Goal: Information Seeking & Learning: Learn about a topic

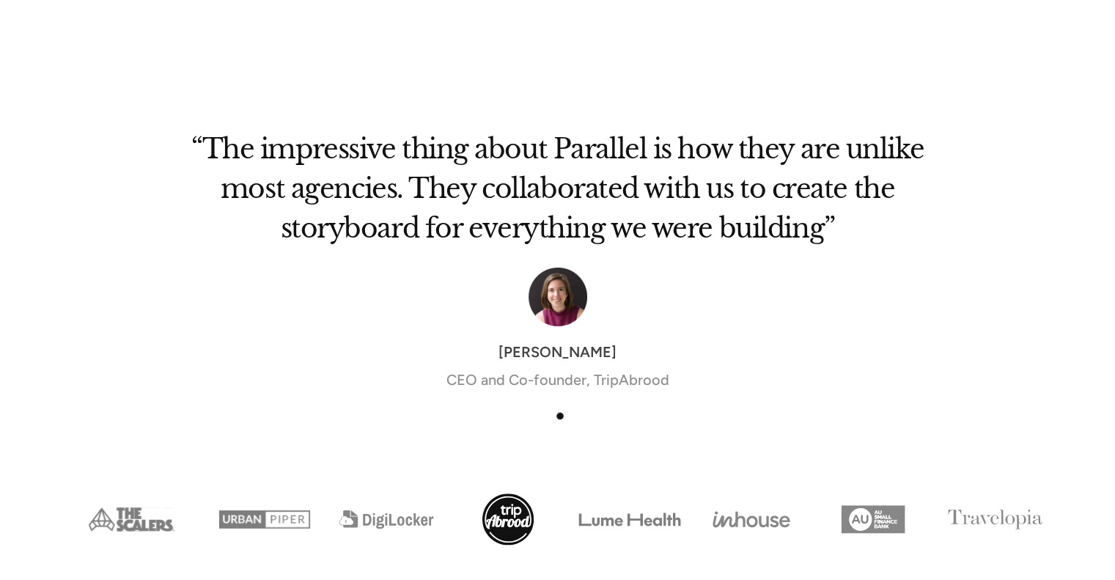
scroll to position [4765, 0]
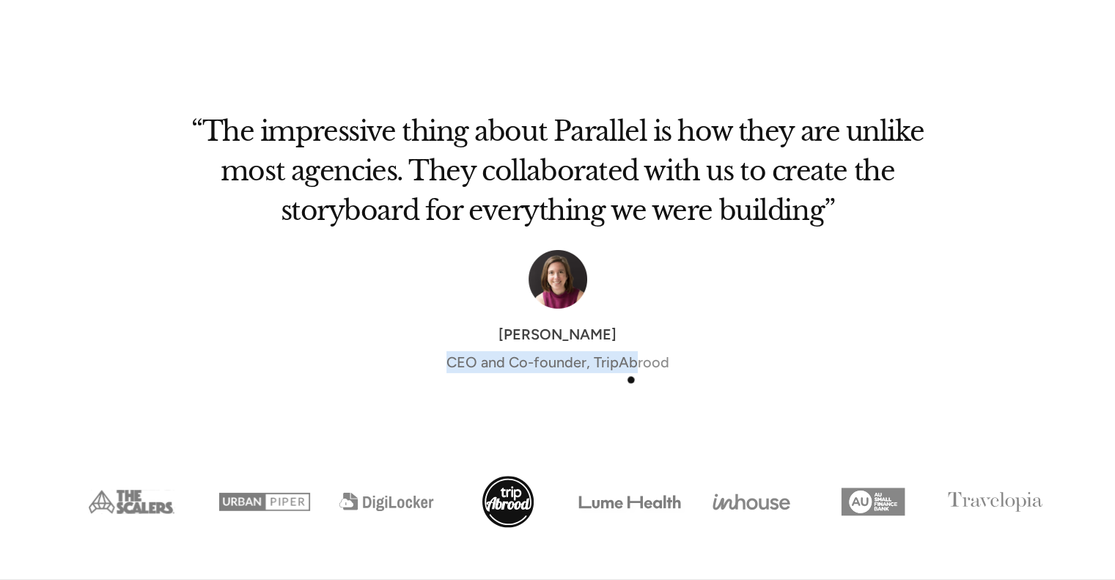
drag, startPoint x: 443, startPoint y: 337, endPoint x: 636, endPoint y: 382, distance: 198.6
click at [636, 382] on div "“The impressive thing about Parallel is how they are unlike most agencies. They…" at bounding box center [558, 262] width 762 height 339
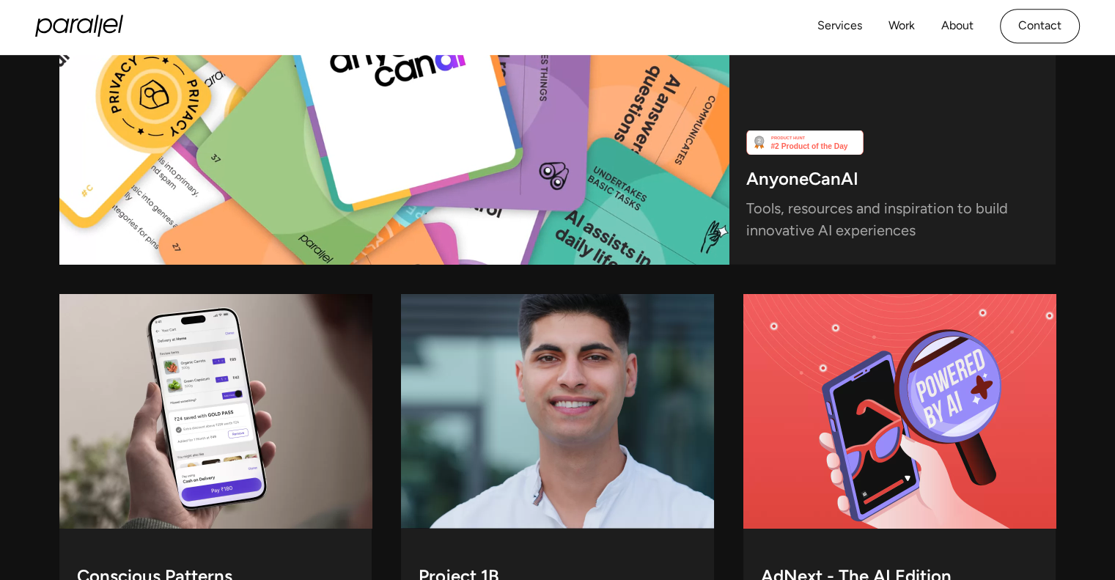
scroll to position [3734, 0]
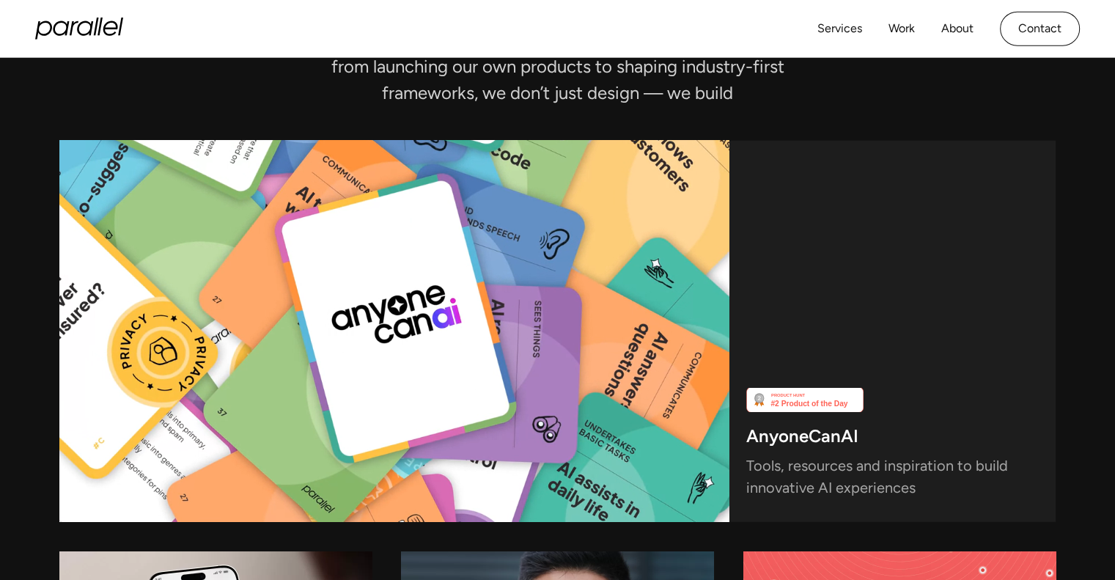
click at [79, 24] on icon "home" at bounding box center [85, 28] width 16 height 15
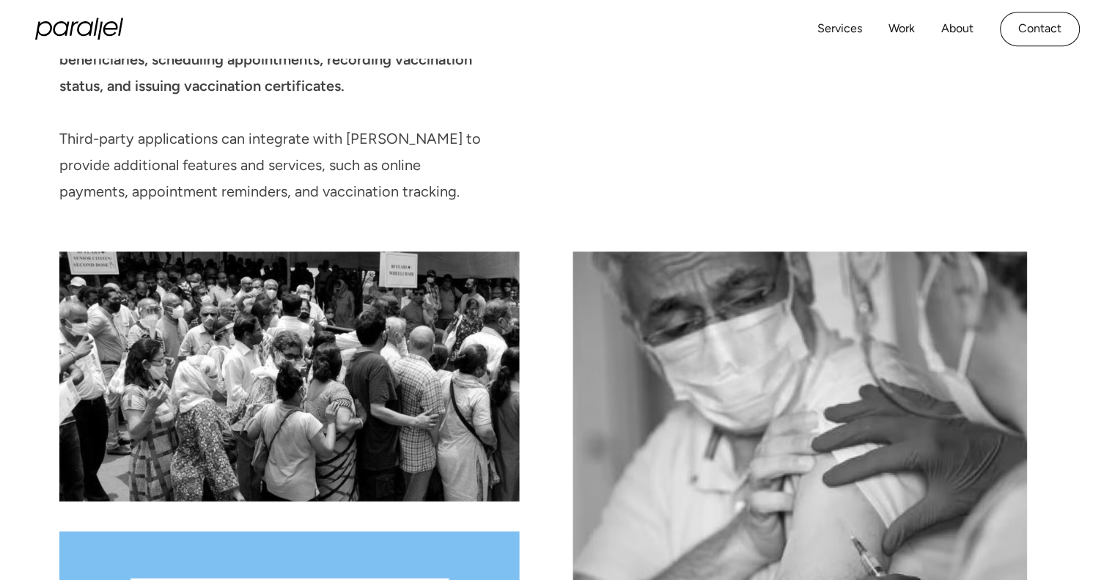
scroll to position [1109, 0]
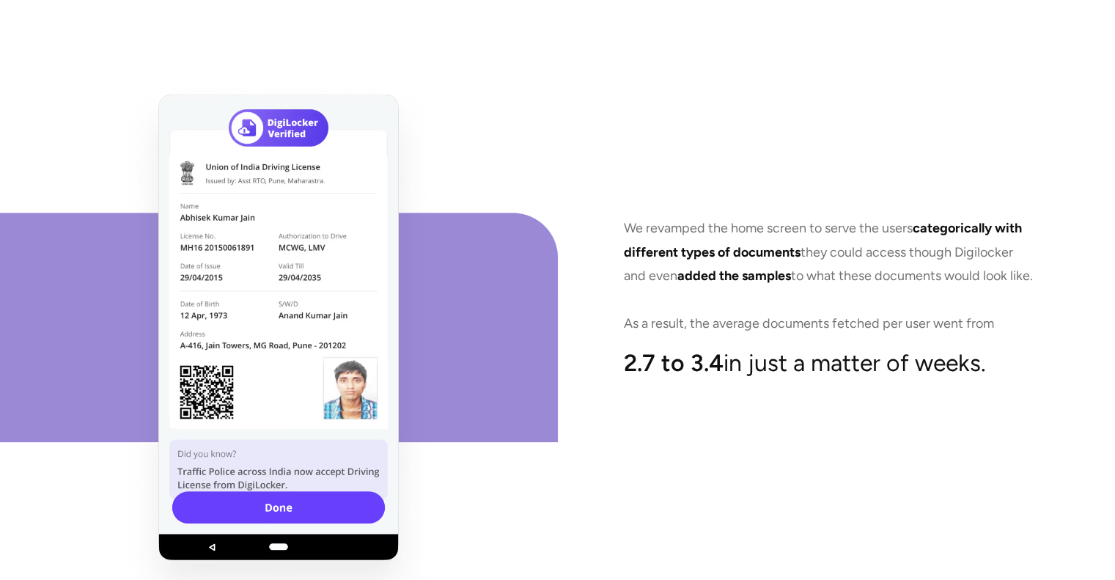
scroll to position [7390, 0]
drag, startPoint x: 684, startPoint y: 208, endPoint x: 791, endPoint y: 264, distance: 120.7
click at [782, 273] on p "We revamped the home screen to serve the users categorically with different typ…" at bounding box center [829, 275] width 411 height 119
click at [794, 262] on p "We revamped the home screen to serve the users categorically with different typ…" at bounding box center [829, 275] width 411 height 119
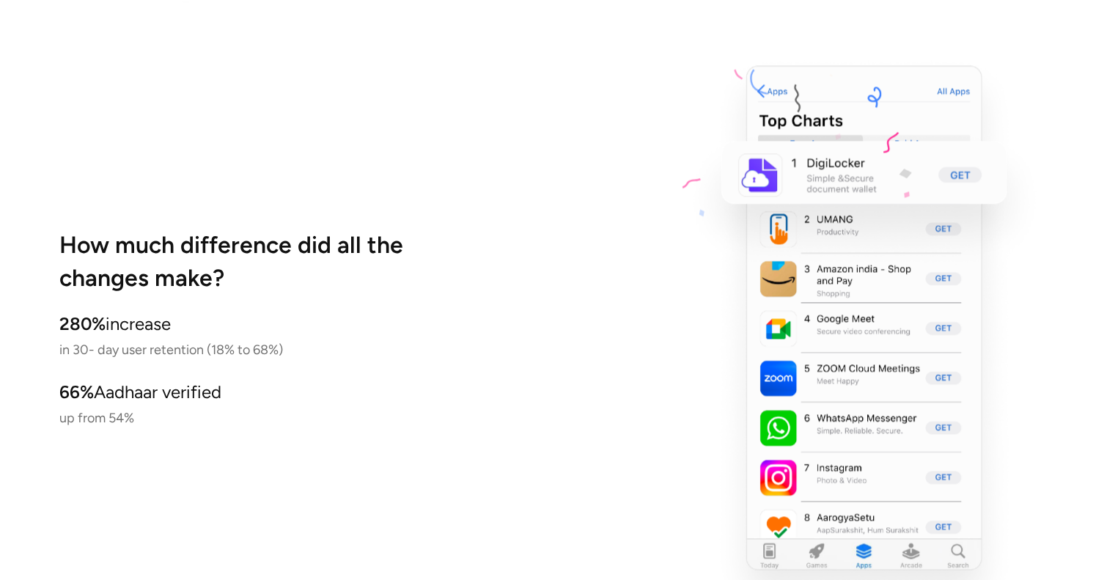
scroll to position [8006, 0]
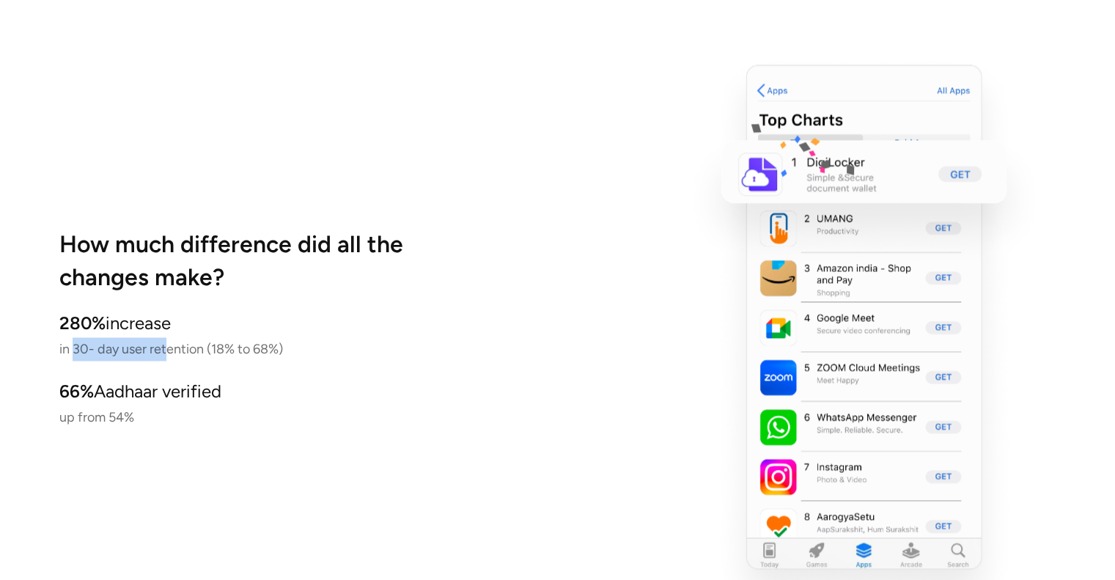
drag, startPoint x: 81, startPoint y: 345, endPoint x: 177, endPoint y: 345, distance: 96.0
click at [171, 348] on p "280% increase in 30- day user retention (18% to 68%)" at bounding box center [264, 336] width 411 height 50
click at [192, 345] on p "280% increase in 30- day user retention (18% to 68%)" at bounding box center [264, 336] width 411 height 50
drag, startPoint x: 73, startPoint y: 345, endPoint x: 209, endPoint y: 351, distance: 136.5
click at [209, 351] on p "280% increase in 30- day user retention (18% to 68%)" at bounding box center [264, 336] width 411 height 50
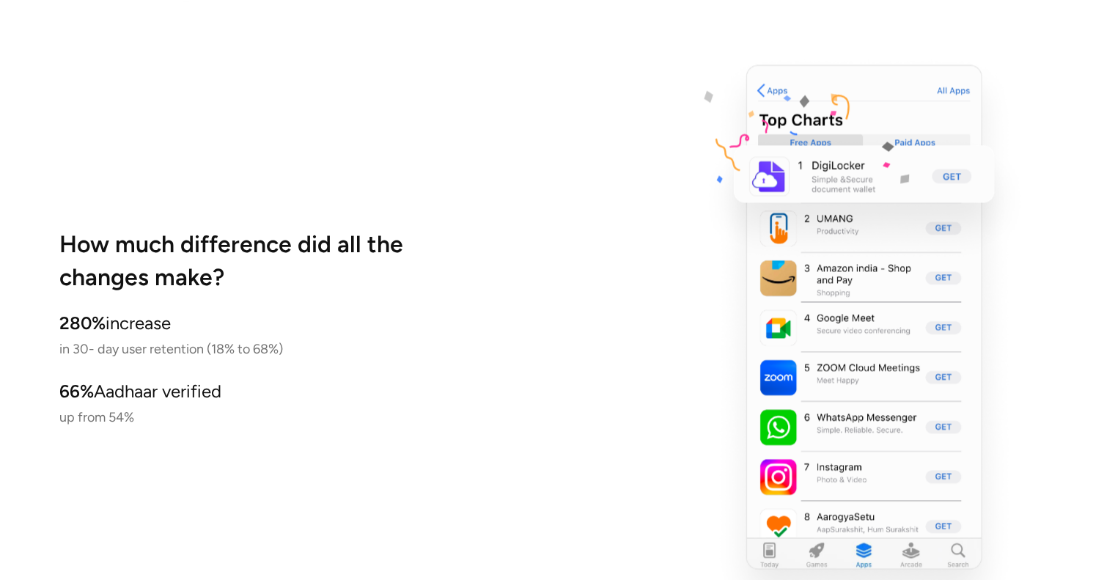
click at [212, 355] on p "280% increase in 30- day user retention (18% to 68%)" at bounding box center [264, 336] width 411 height 50
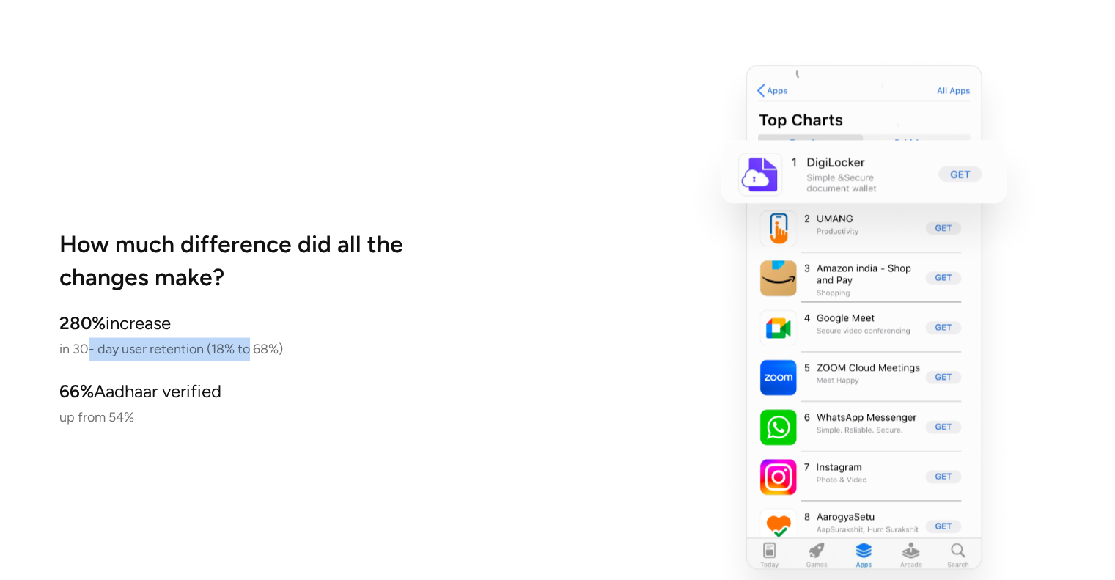
drag, startPoint x: 85, startPoint y: 347, endPoint x: 249, endPoint y: 357, distance: 163.8
click at [249, 357] on p "280% increase in 30- day user retention (18% to 68%)" at bounding box center [264, 336] width 411 height 50
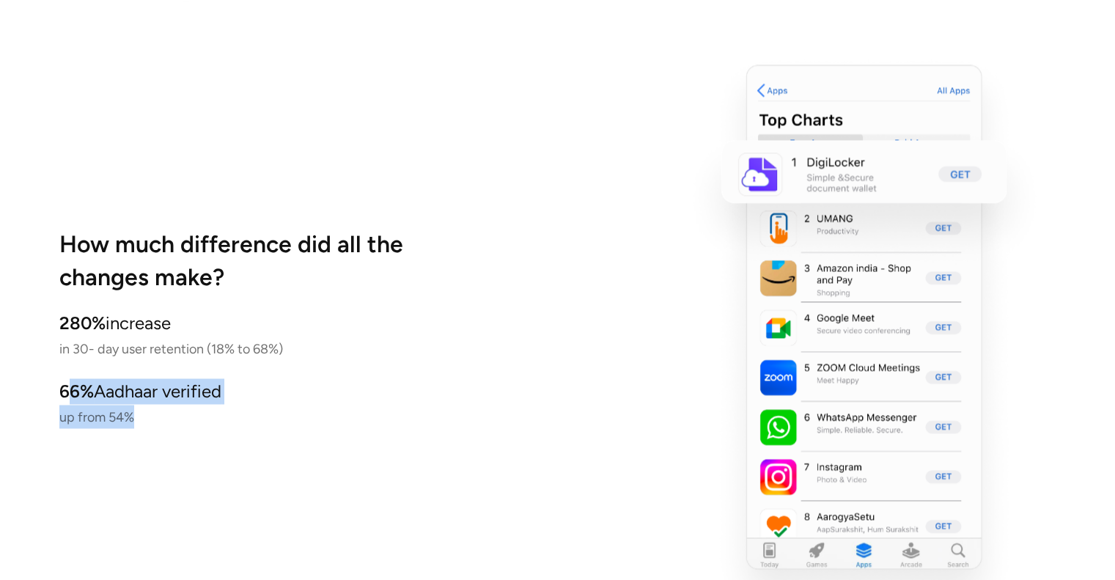
drag, startPoint x: 67, startPoint y: 383, endPoint x: 174, endPoint y: 404, distance: 109.1
click at [174, 404] on p "66% Aadhaar verified up from 54%" at bounding box center [264, 403] width 411 height 50
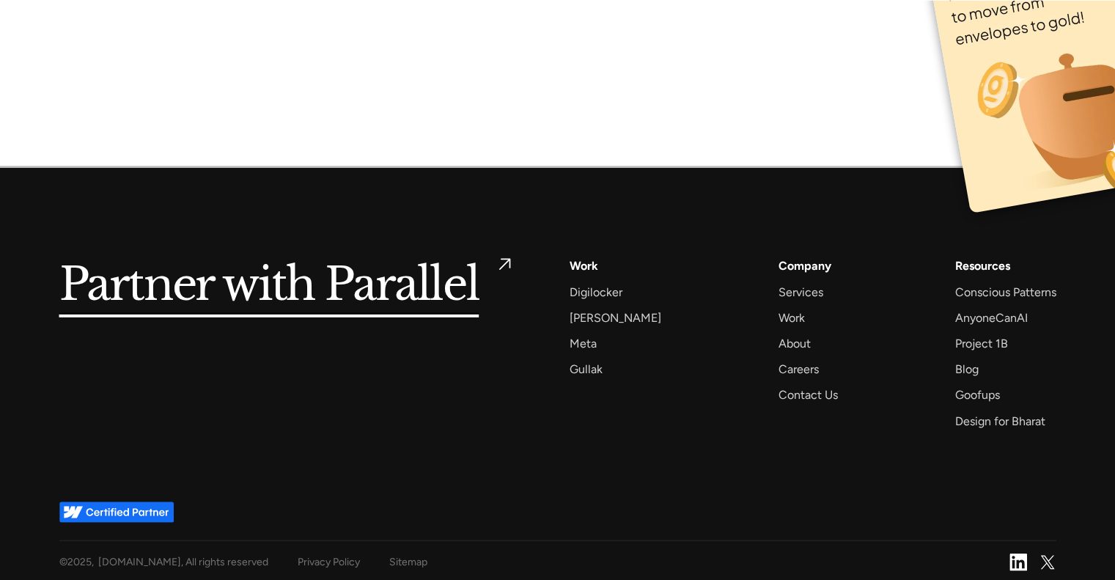
scroll to position [9779, 0]
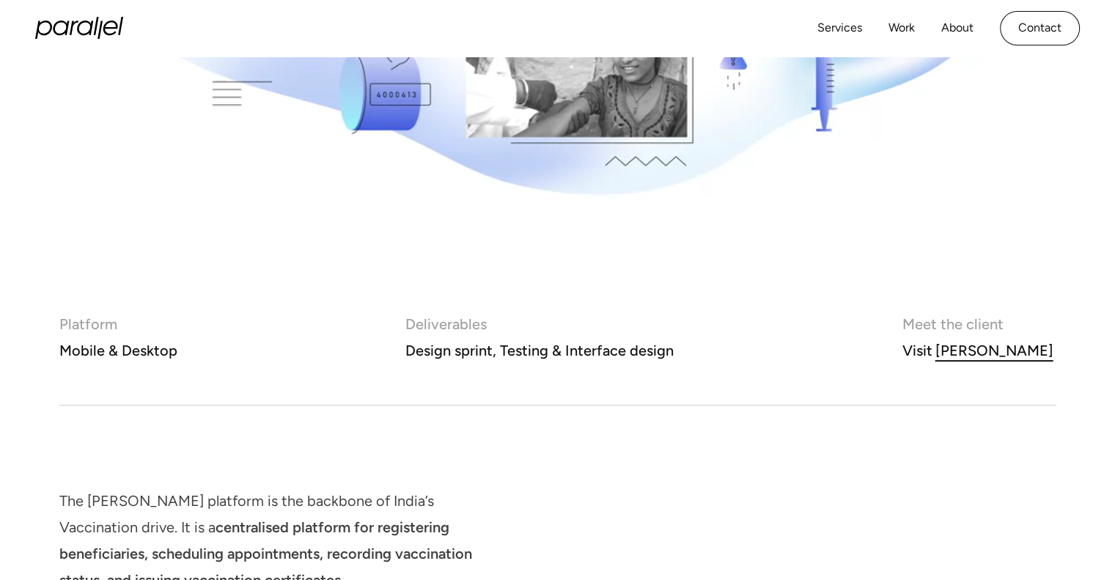
scroll to position [616, 0]
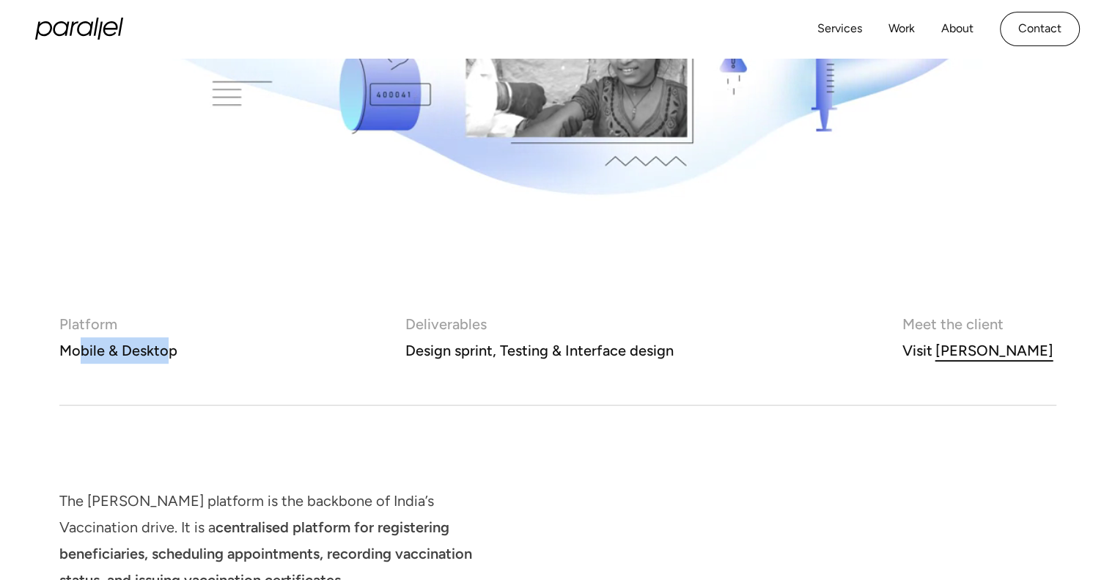
drag, startPoint x: 84, startPoint y: 353, endPoint x: 167, endPoint y: 354, distance: 83.6
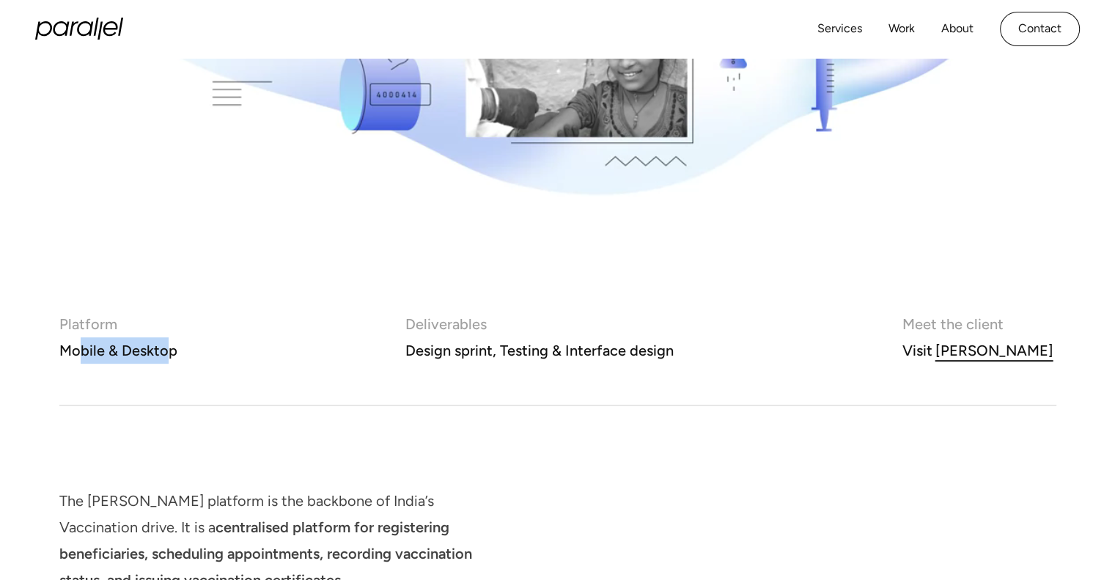
click at [166, 354] on div "Mobile & Desktop" at bounding box center [118, 350] width 118 height 26
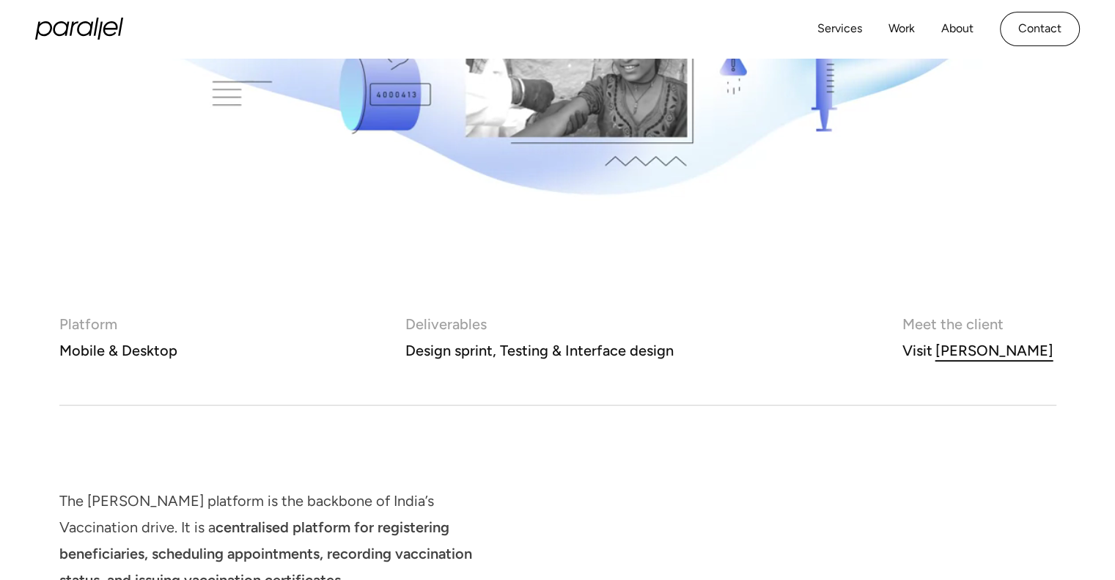
click at [220, 360] on div "Platform Mobile & Desktop Deliverables Design sprint, Testing & Interface desig…" at bounding box center [557, 358] width 997 height 95
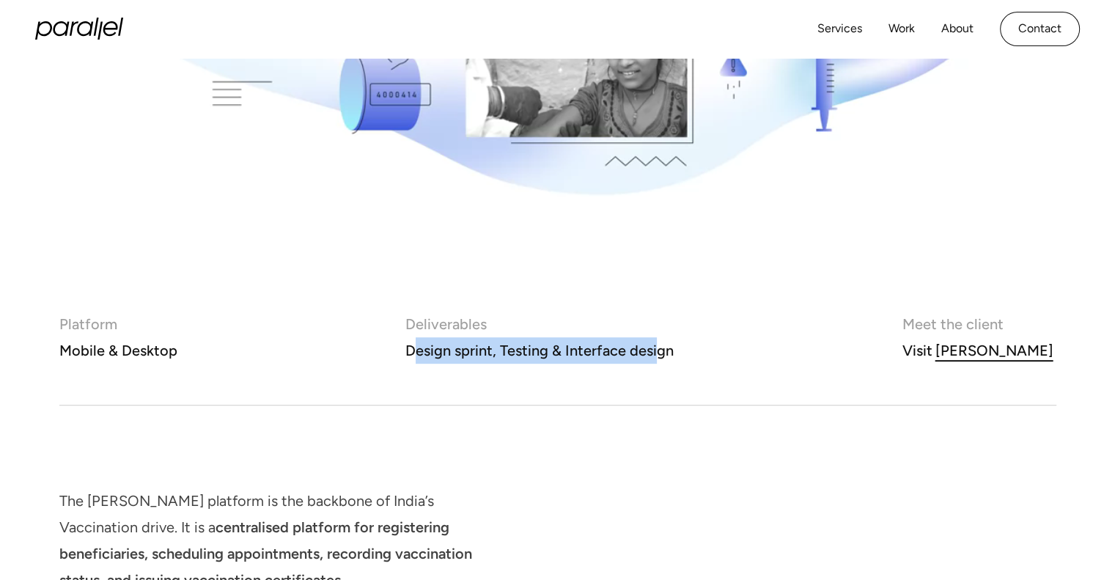
drag, startPoint x: 444, startPoint y: 354, endPoint x: 683, endPoint y: 353, distance: 239.0
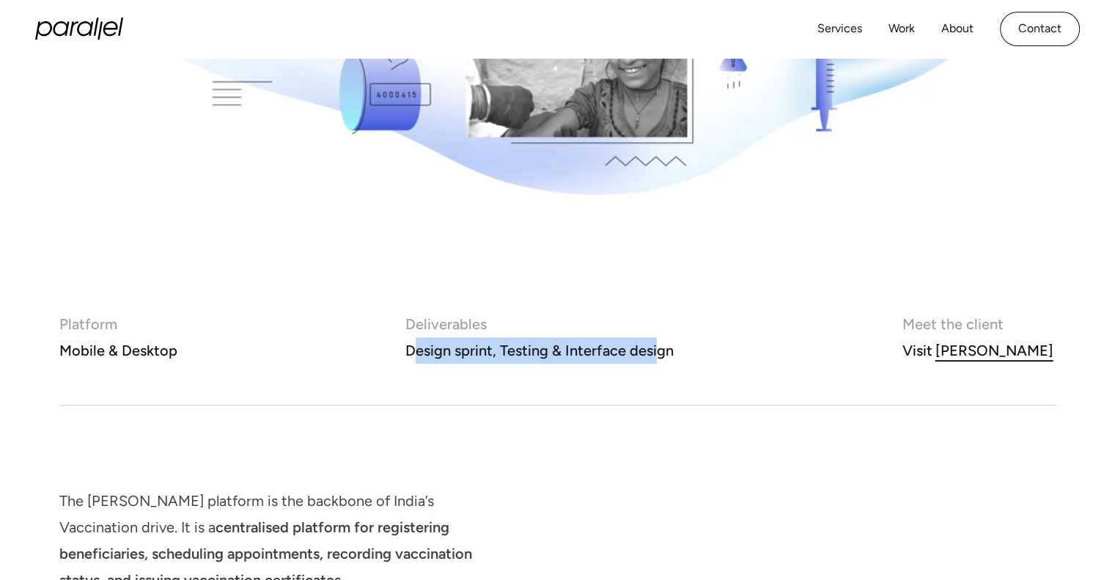
click at [674, 353] on div "Design sprint, Testing & Interface design" at bounding box center [539, 350] width 268 height 26
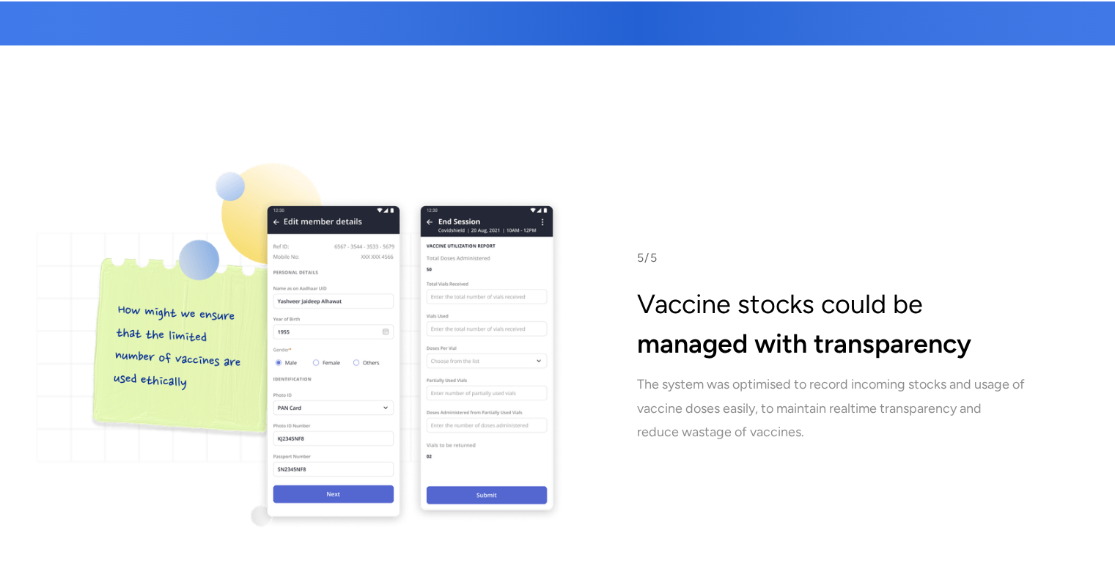
scroll to position [8182, 0]
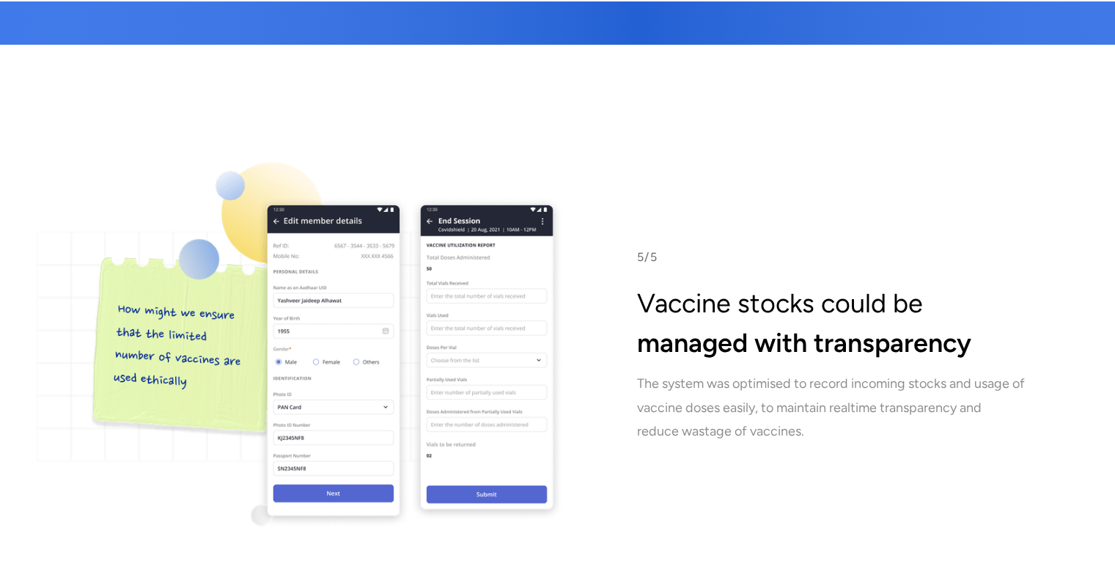
drag, startPoint x: 174, startPoint y: 78, endPoint x: 636, endPoint y: 397, distance: 560.7
click at [616, 403] on section "5/5 Vaccine stocks could be managed with transparency The system was optimised …" at bounding box center [557, 537] width 1115 height 985
click at [756, 378] on div "5/5 Vaccine stocks could be managed with transparency The system was optimised …" at bounding box center [557, 345] width 997 height 367
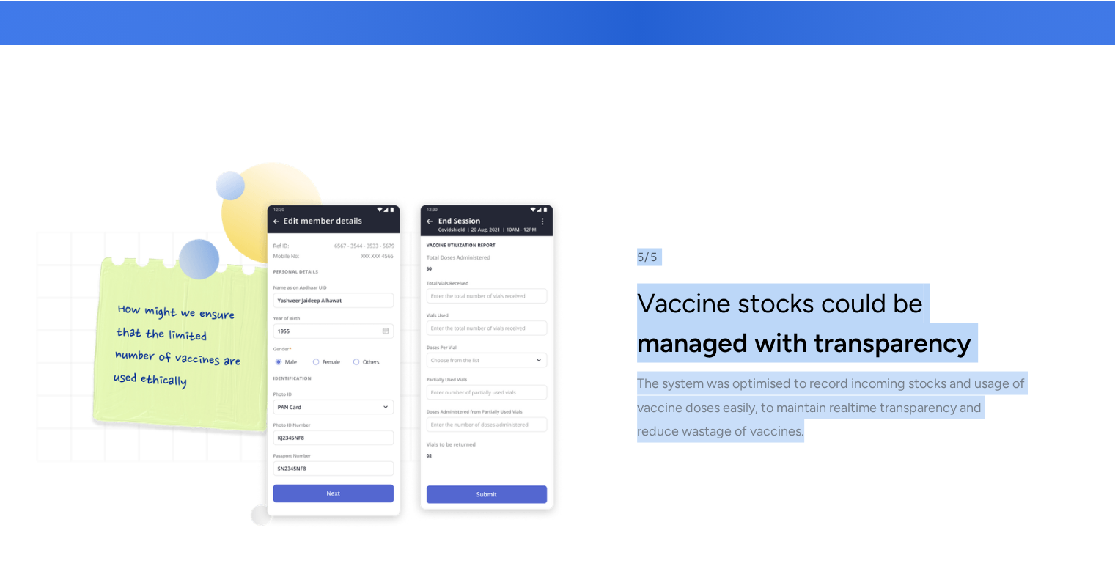
drag, startPoint x: 630, startPoint y: 170, endPoint x: 878, endPoint y: 385, distance: 327.9
click at [878, 385] on div "5/5 Vaccine stocks could be managed with transparency The system was optimised …" at bounding box center [557, 345] width 997 height 367
click at [872, 377] on div "5/5 Vaccine stocks could be managed with transparency The system was optimised …" at bounding box center [557, 345] width 997 height 367
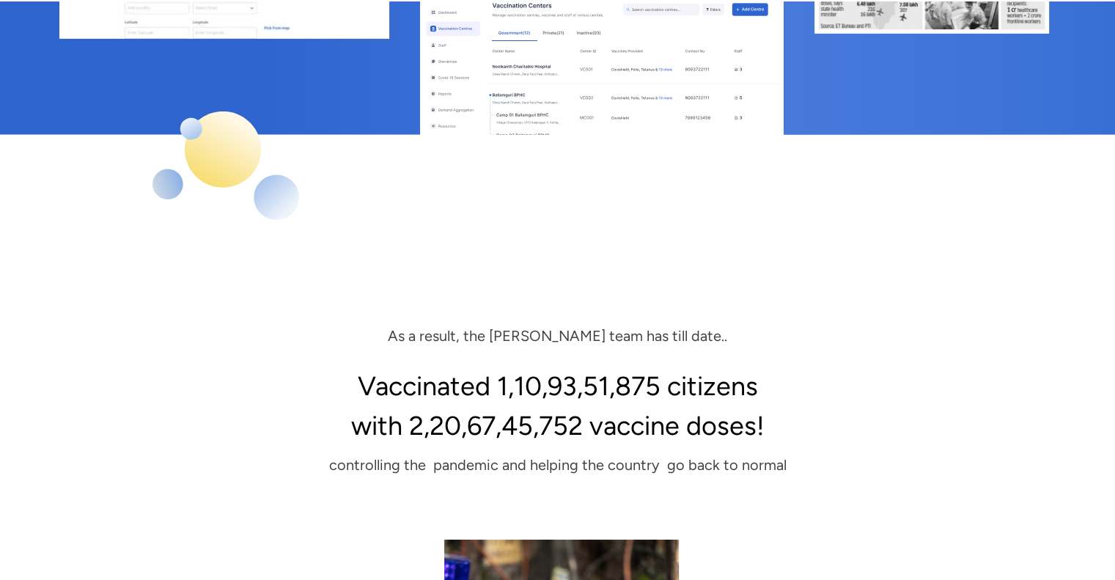
scroll to position [10381, 0]
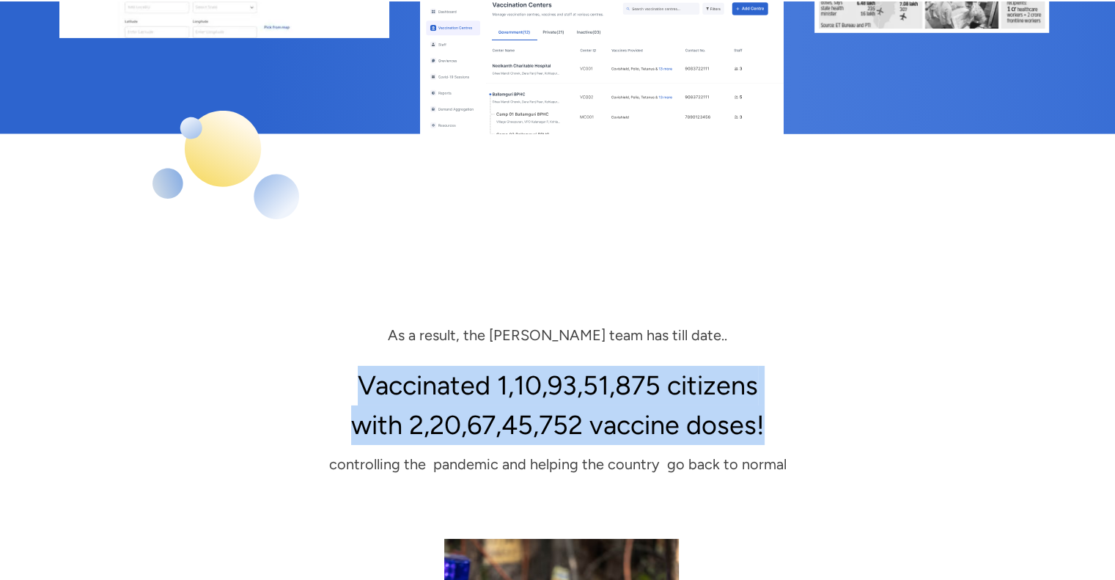
drag, startPoint x: 355, startPoint y: 302, endPoint x: 779, endPoint y: 357, distance: 428.0
click at [779, 366] on h3 "Vaccinated 1,10,93,51,875 citizens with 2,20,67,45,752 vaccine doses!" at bounding box center [557, 405] width 997 height 79
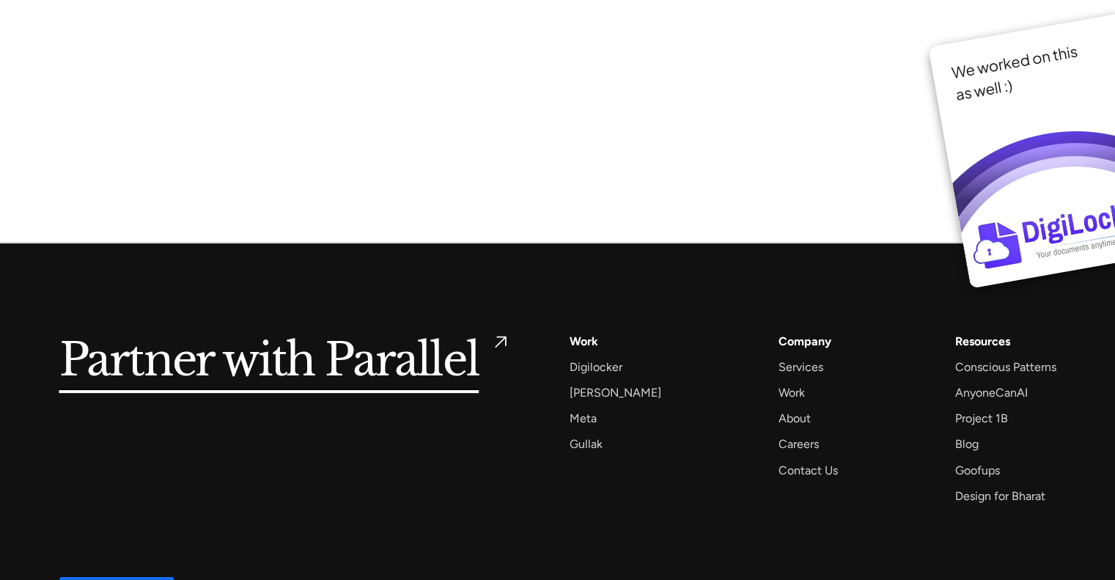
scroll to position [11289, 0]
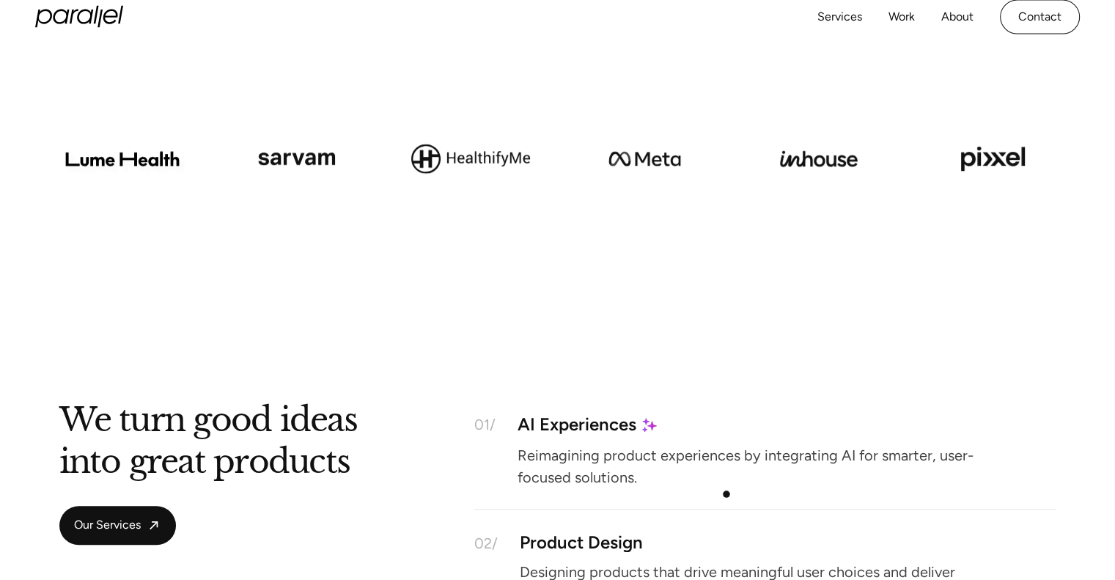
scroll to position [1246, 0]
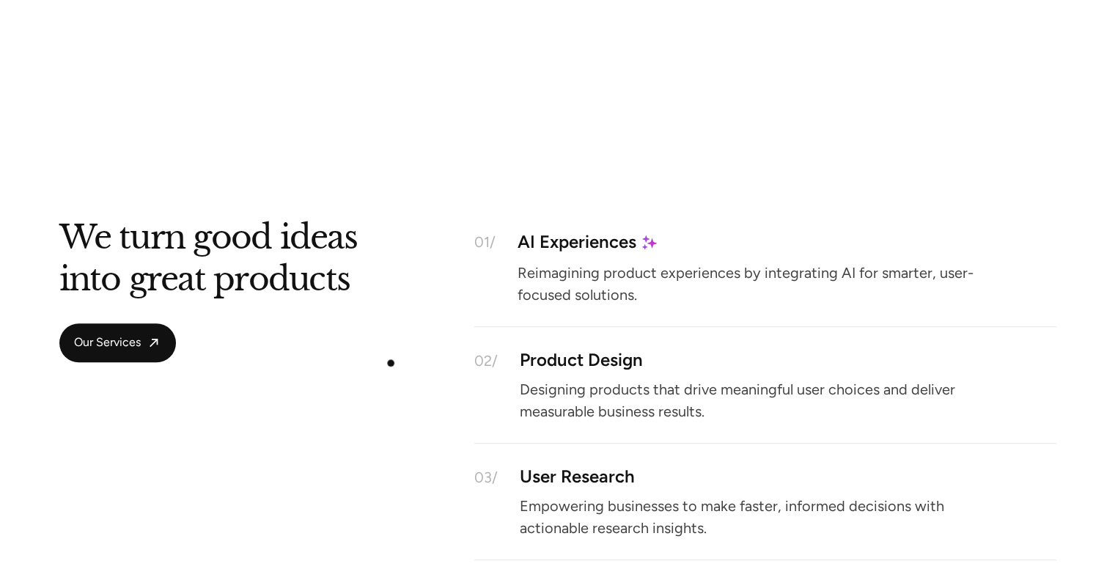
click at [393, 363] on div "We turn good ideas into great products Our Services 01/ AI Experiences Reimagin…" at bounding box center [557, 451] width 997 height 450
drag, startPoint x: 437, startPoint y: 363, endPoint x: 489, endPoint y: 361, distance: 52.1
click at [513, 358] on div "We turn good ideas into great products Our Services 01/ AI Experiences Reimagin…" at bounding box center [557, 451] width 997 height 450
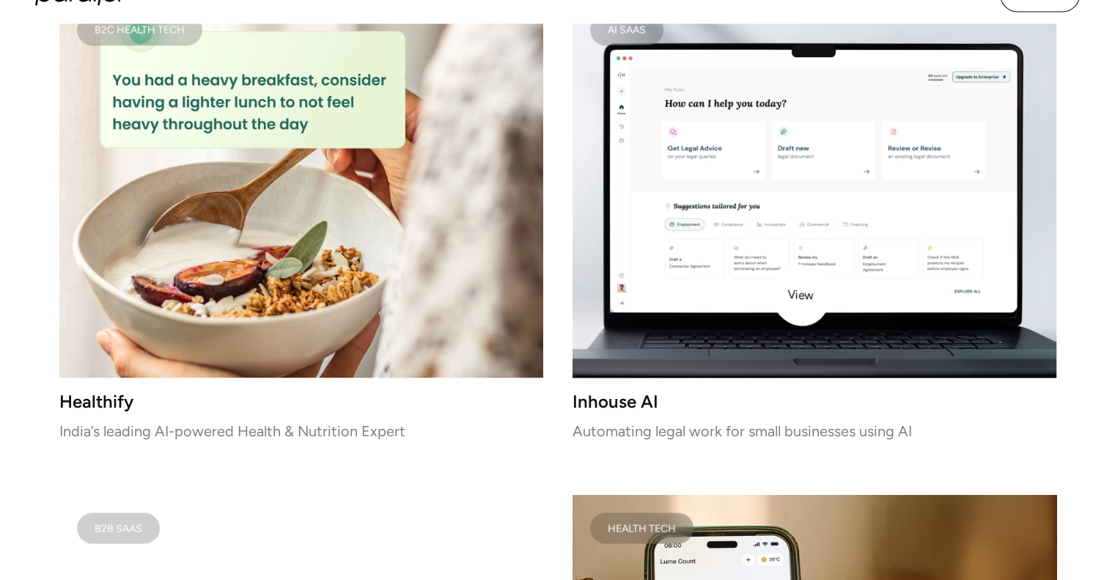
scroll to position [1906, 0]
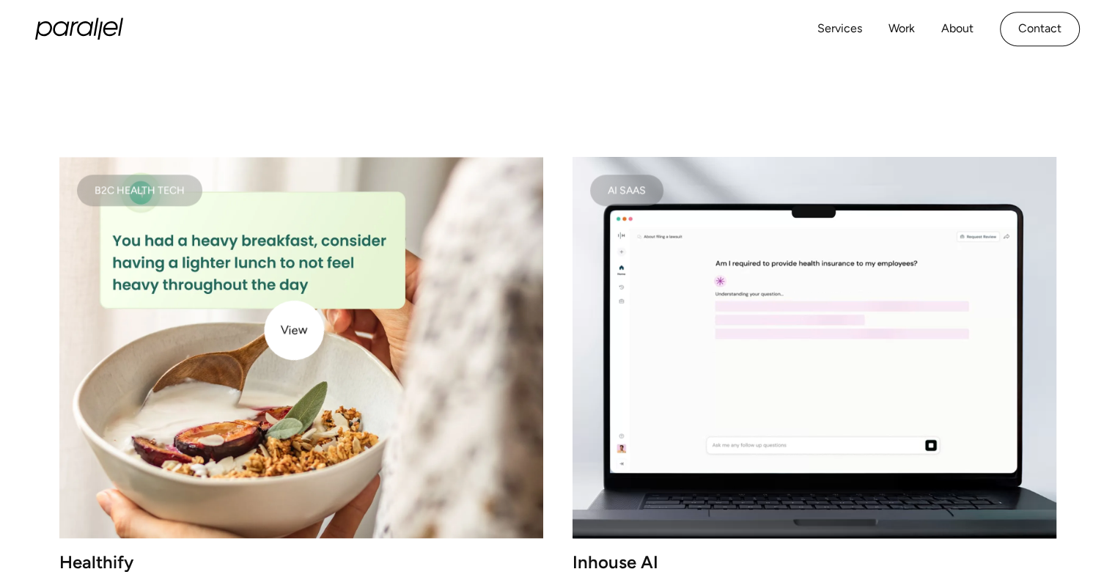
click at [298, 329] on img at bounding box center [301, 347] width 484 height 381
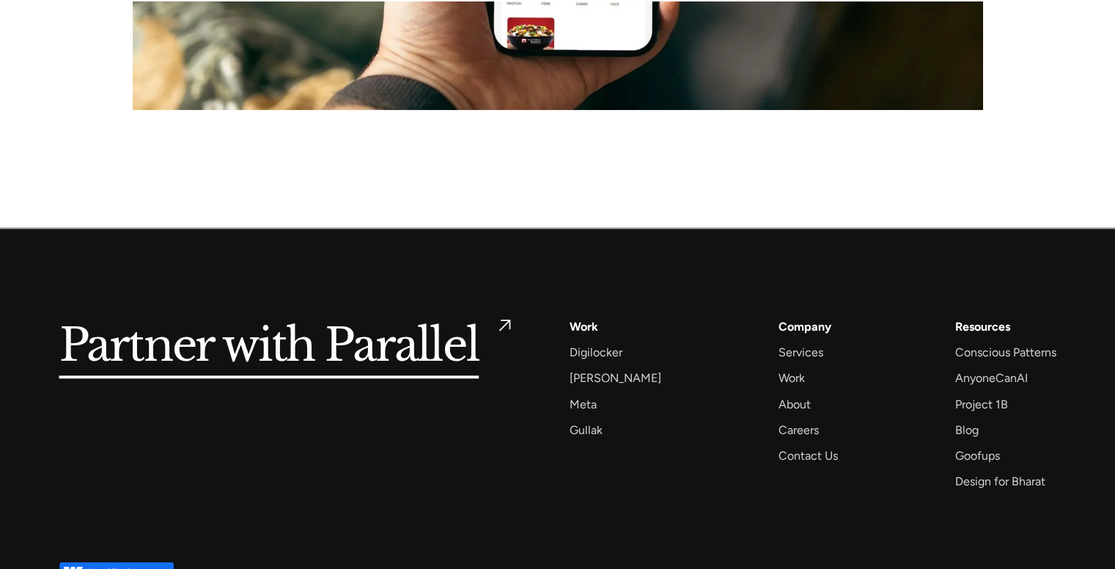
scroll to position [6713, 0]
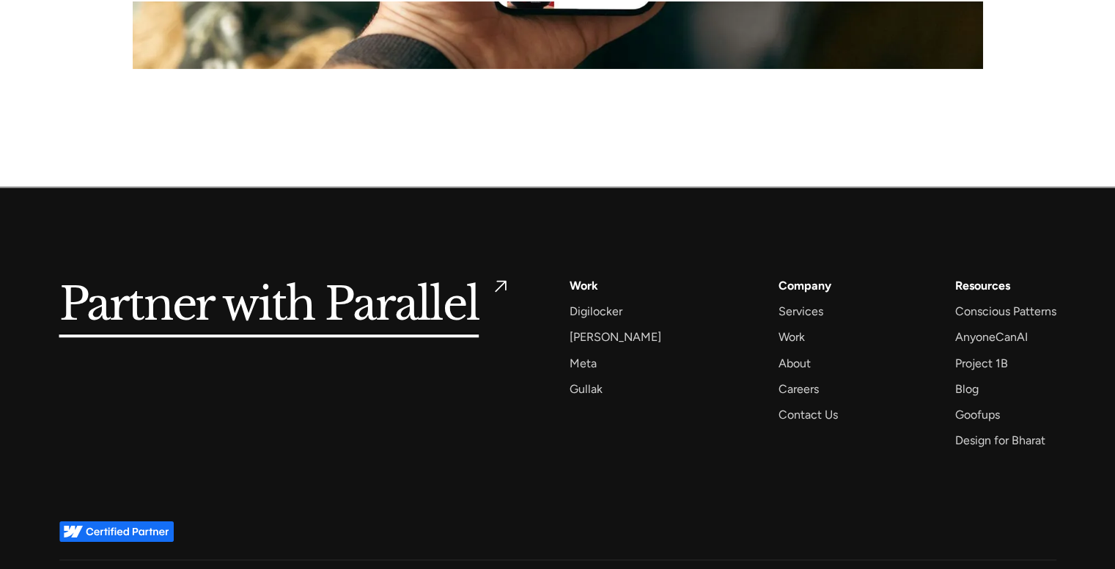
click at [129, 521] on img at bounding box center [116, 531] width 114 height 21
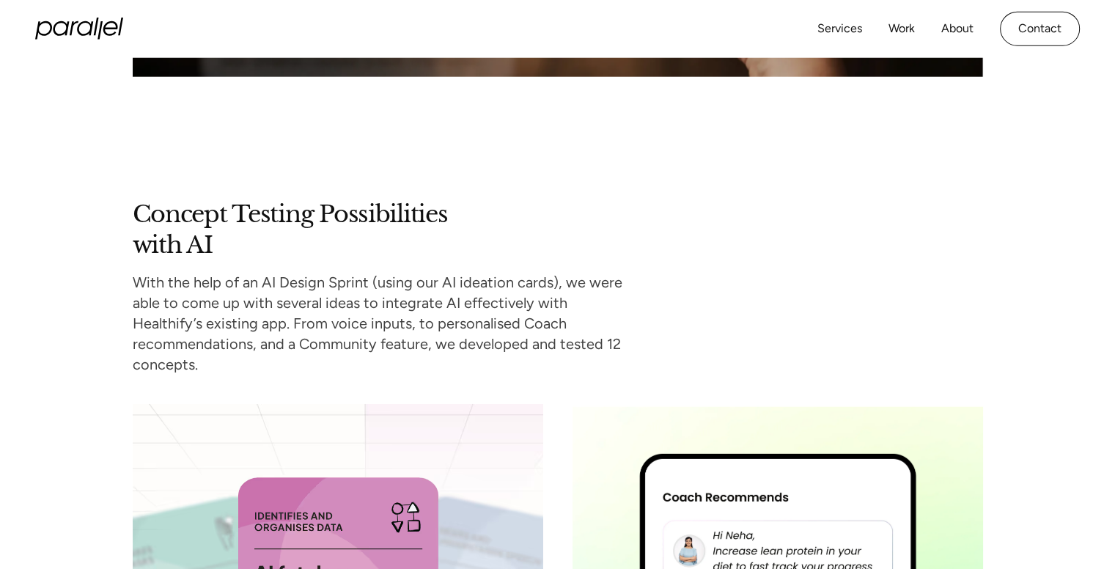
scroll to position [0, 0]
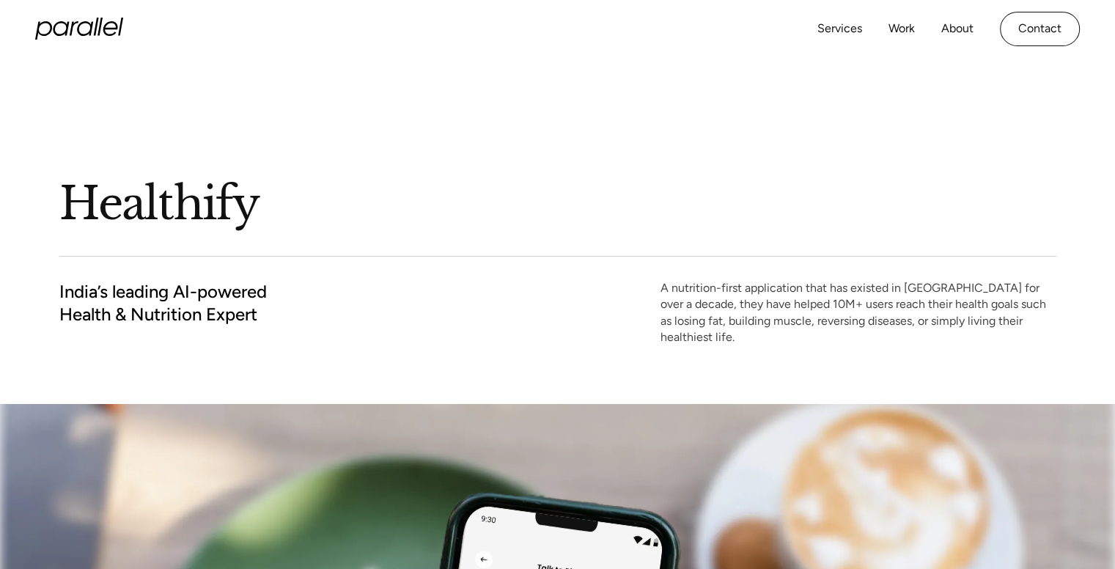
click at [89, 29] on icon "home" at bounding box center [79, 29] width 88 height 22
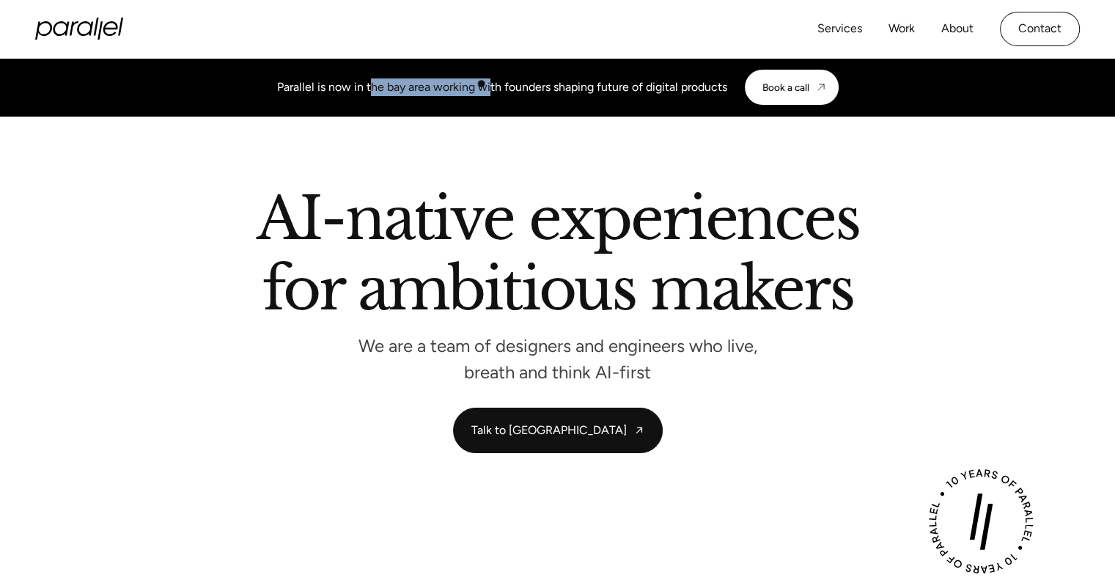
drag, startPoint x: 367, startPoint y: 84, endPoint x: 490, endPoint y: 84, distance: 123.2
click at [489, 84] on div "Parallel is now in the bay area working with founders shaping future of digital…" at bounding box center [502, 87] width 450 height 18
drag, startPoint x: 534, startPoint y: 90, endPoint x: 625, endPoint y: 87, distance: 91.0
click at [625, 87] on div "Parallel is now in the bay area working with founders shaping future of digital…" at bounding box center [502, 87] width 450 height 18
drag, startPoint x: 397, startPoint y: 99, endPoint x: 343, endPoint y: 94, distance: 53.8
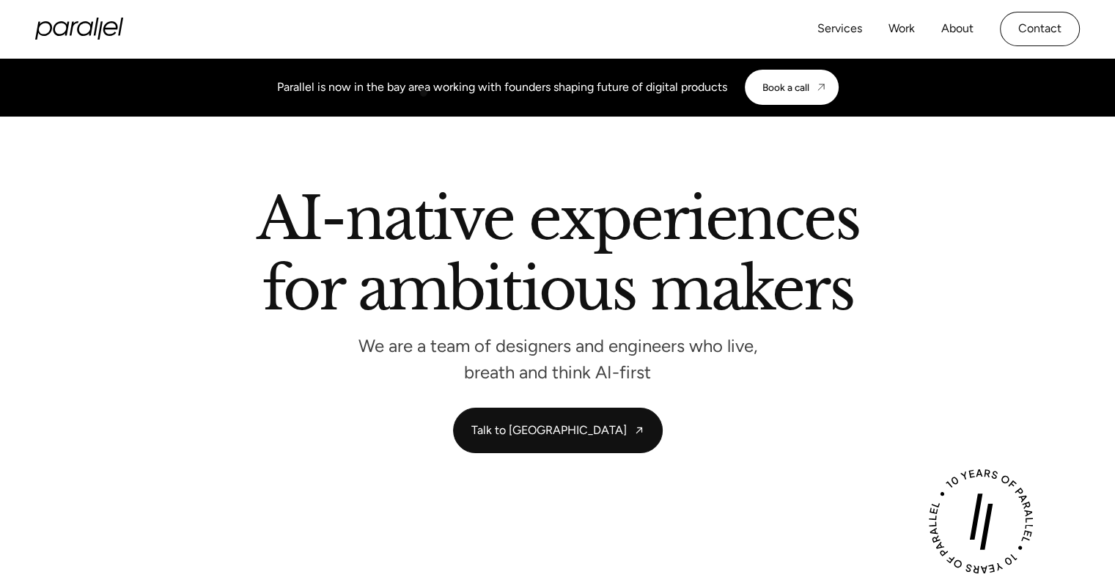
click at [396, 99] on div "Parallel is now in the bay area working with founders shaping future of digital…" at bounding box center [558, 87] width 562 height 35
drag, startPoint x: 304, startPoint y: 88, endPoint x: 493, endPoint y: 93, distance: 188.5
click at [493, 93] on div "Parallel is now in the bay area working with founders shaping future of digital…" at bounding box center [502, 87] width 450 height 18
click at [503, 93] on div "Parallel is now in the bay area working with founders shaping future of digital…" at bounding box center [502, 87] width 450 height 18
click at [1051, 40] on link "Contact" at bounding box center [1040, 29] width 80 height 34
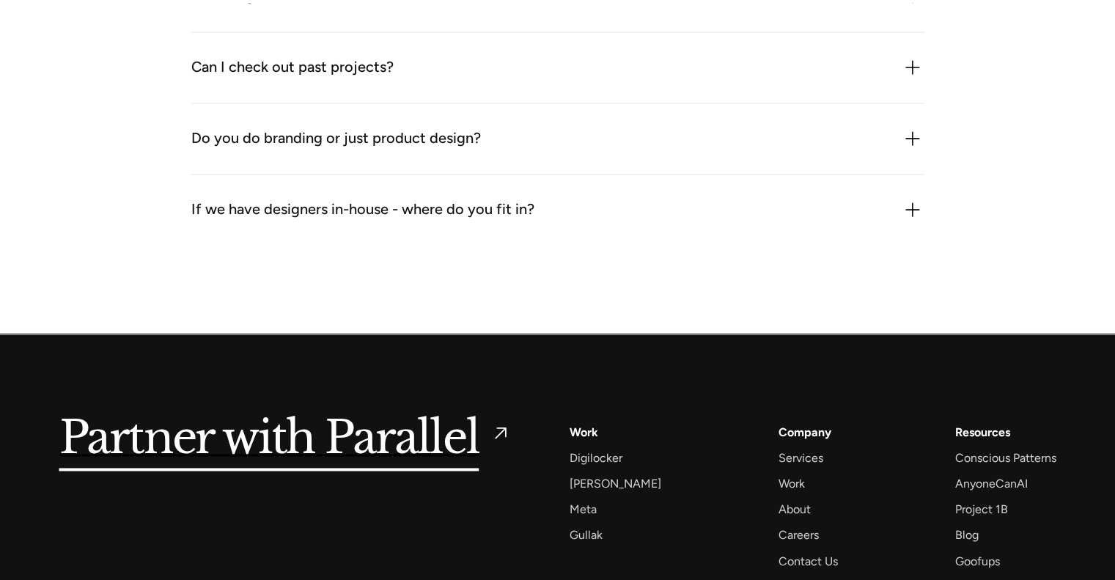
scroll to position [2330, 0]
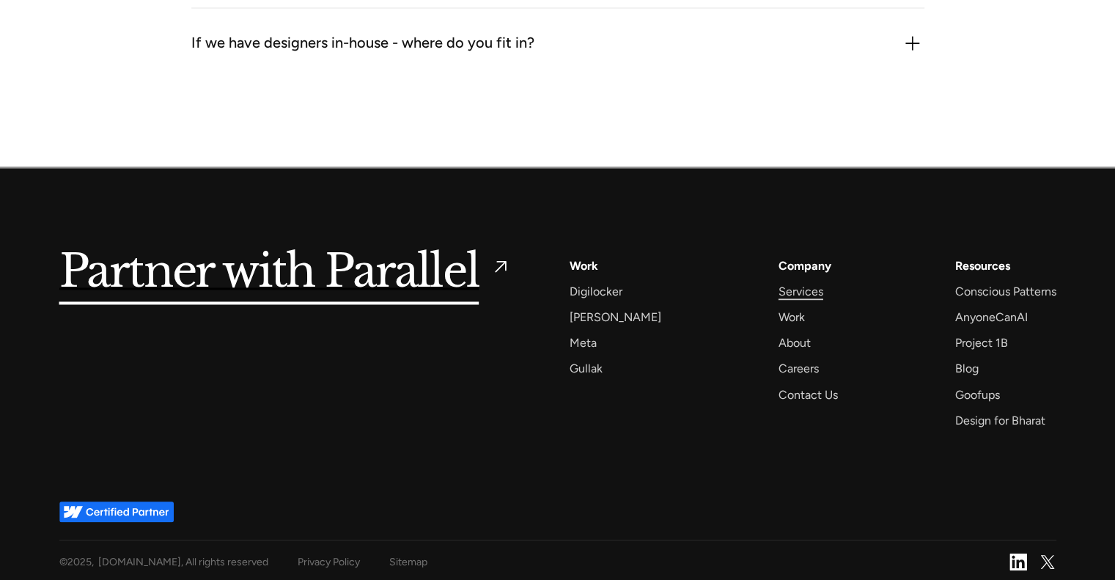
click at [779, 293] on div "Services" at bounding box center [801, 292] width 45 height 20
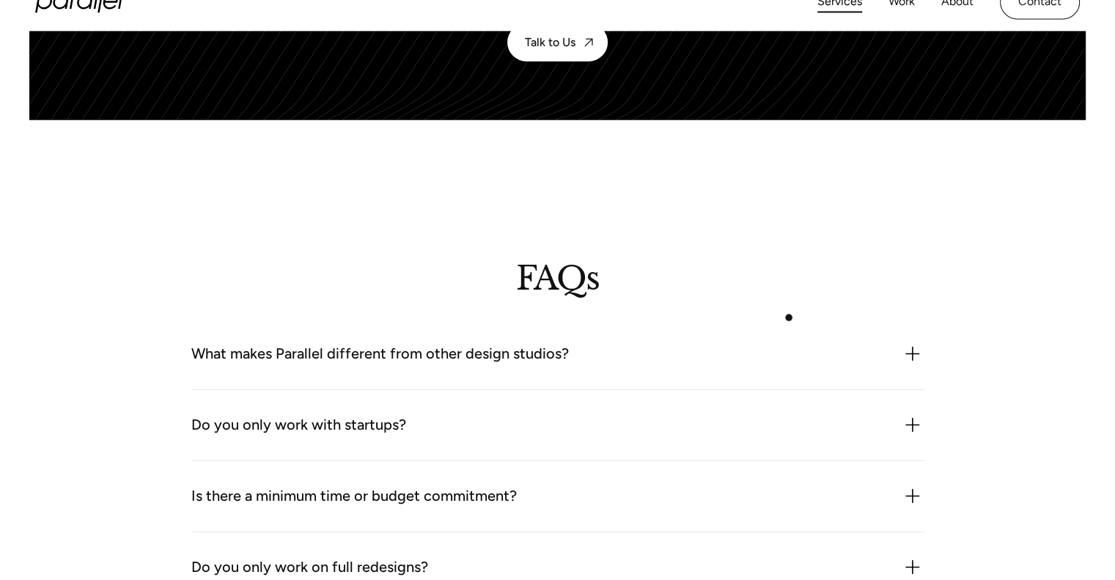
scroll to position [4103, 0]
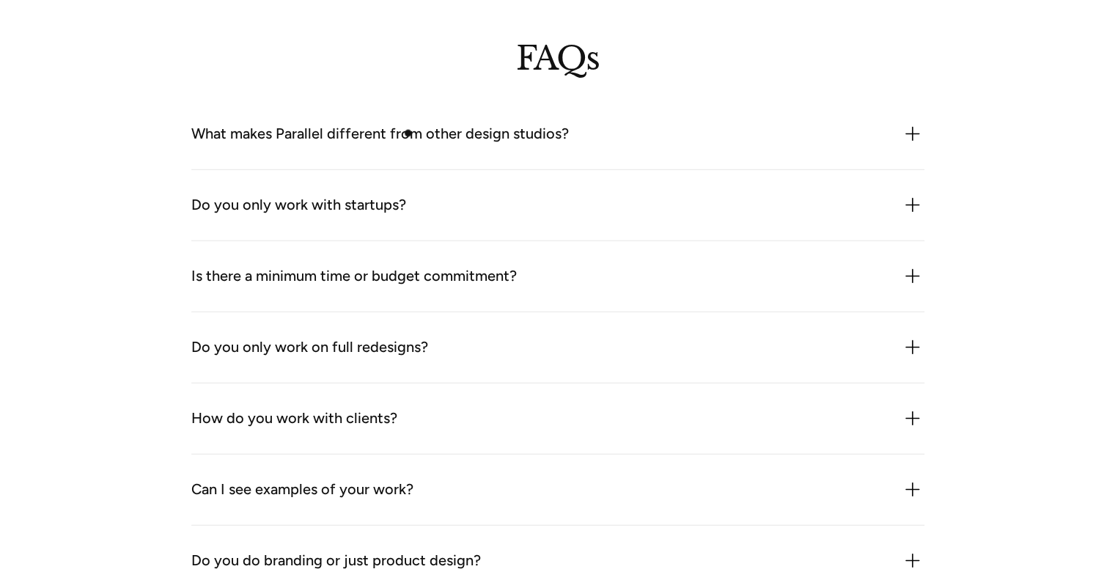
click at [395, 118] on div "What makes Parallel different from other design studios? We combine product thi…" at bounding box center [557, 134] width 733 height 71
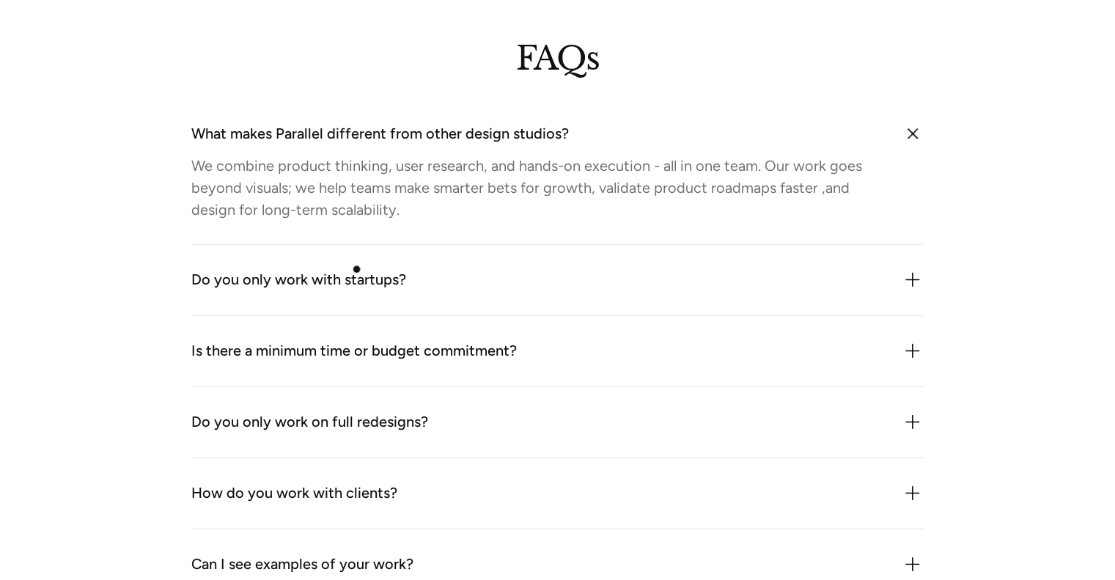
click at [355, 276] on div "Do you only work with startups?" at bounding box center [298, 279] width 215 height 23
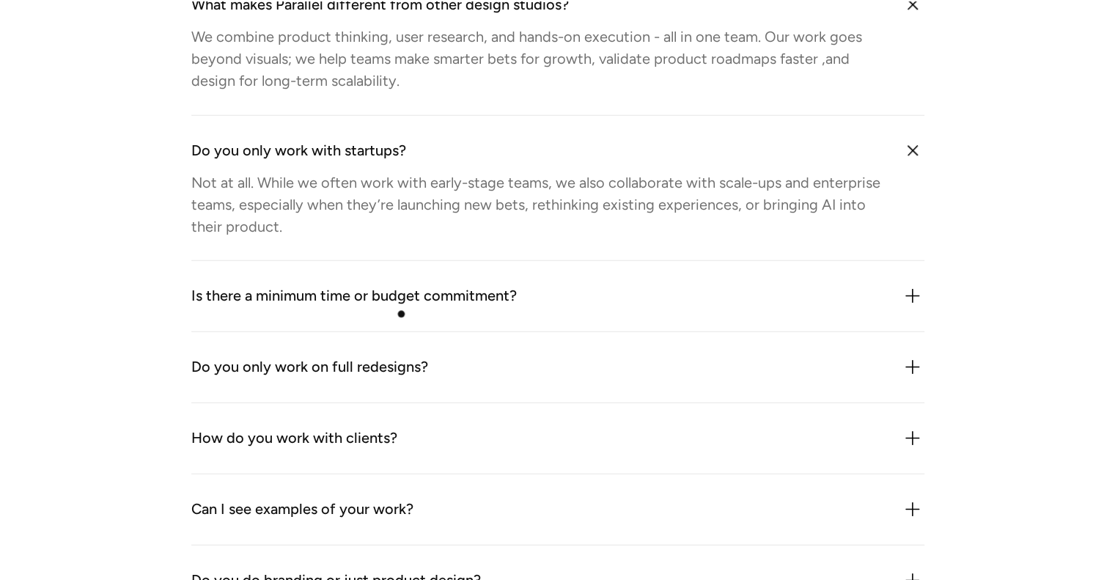
scroll to position [4323, 0]
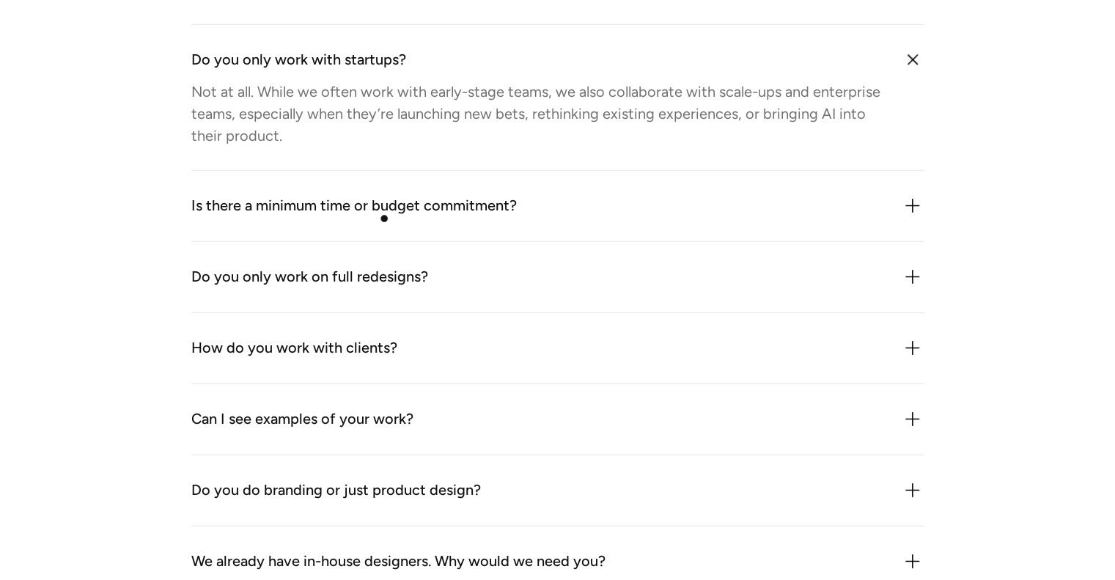
click at [380, 194] on div "Is there a minimum time or budget commitment?" at bounding box center [354, 205] width 326 height 23
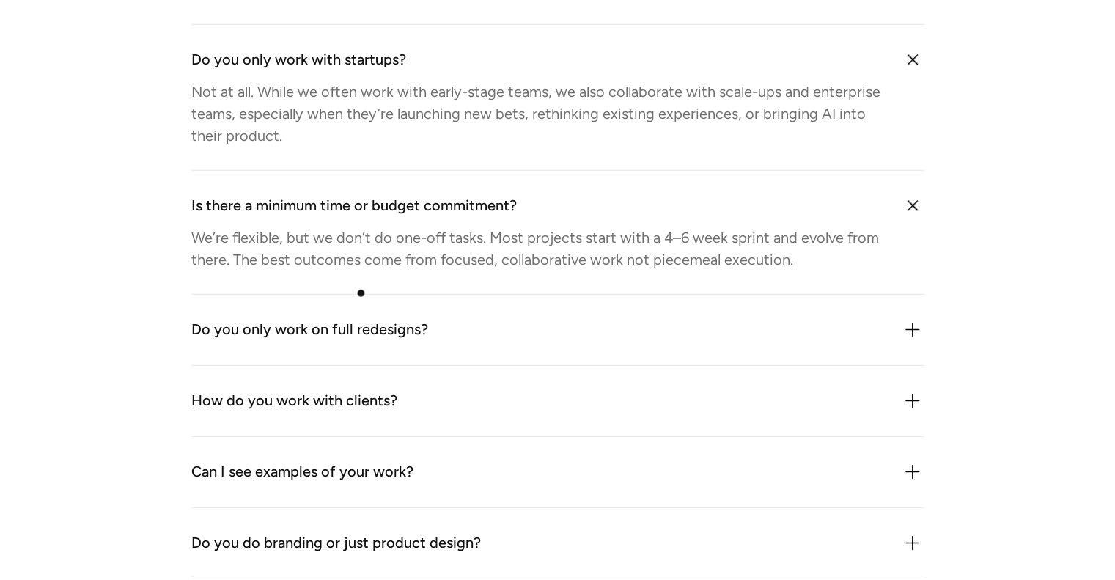
click at [361, 313] on div "Do you only work on full redesigns? No. We often work on specific flows, featur…" at bounding box center [557, 330] width 733 height 71
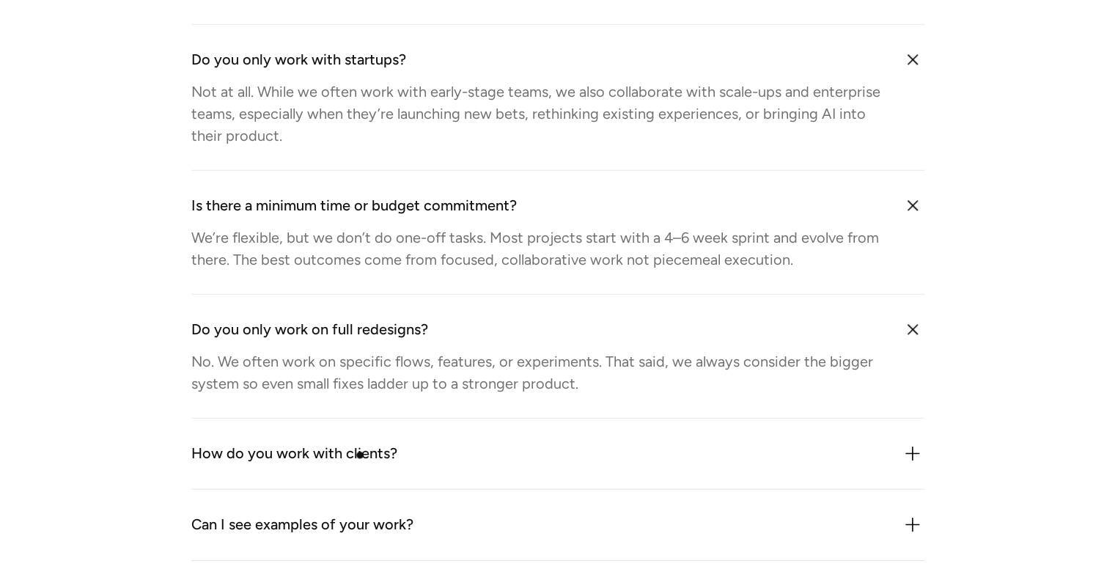
drag, startPoint x: 358, startPoint y: 460, endPoint x: 365, endPoint y: 457, distance: 7.9
click at [358, 460] on div "How do you work with clients?" at bounding box center [294, 453] width 206 height 23
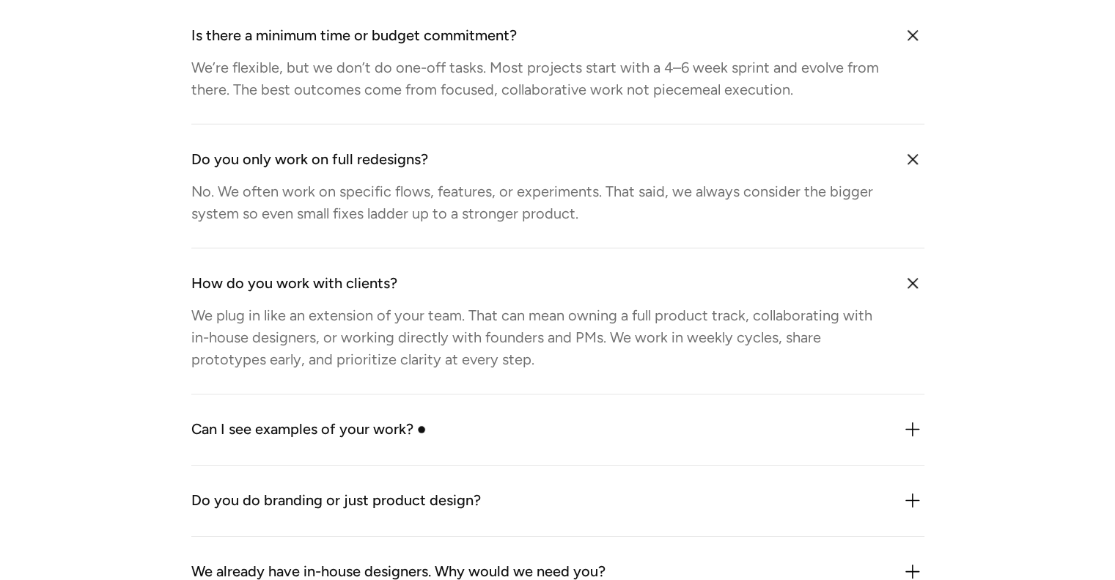
scroll to position [4616, 0]
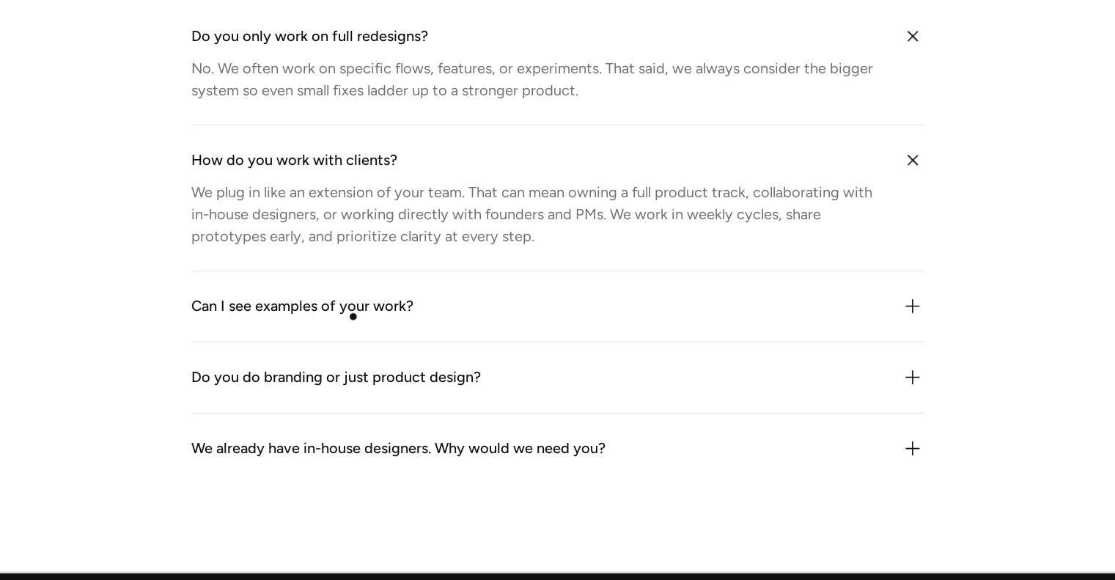
click at [349, 301] on div "Can I see examples of your work?" at bounding box center [302, 306] width 222 height 23
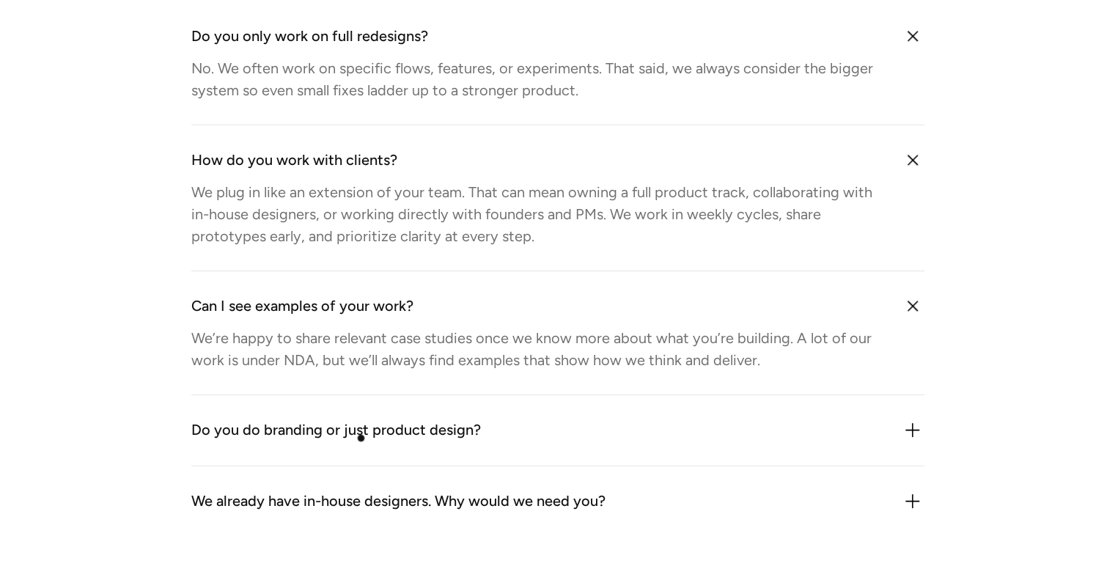
click at [361, 433] on div "Do you do branding or just product design?" at bounding box center [336, 430] width 290 height 23
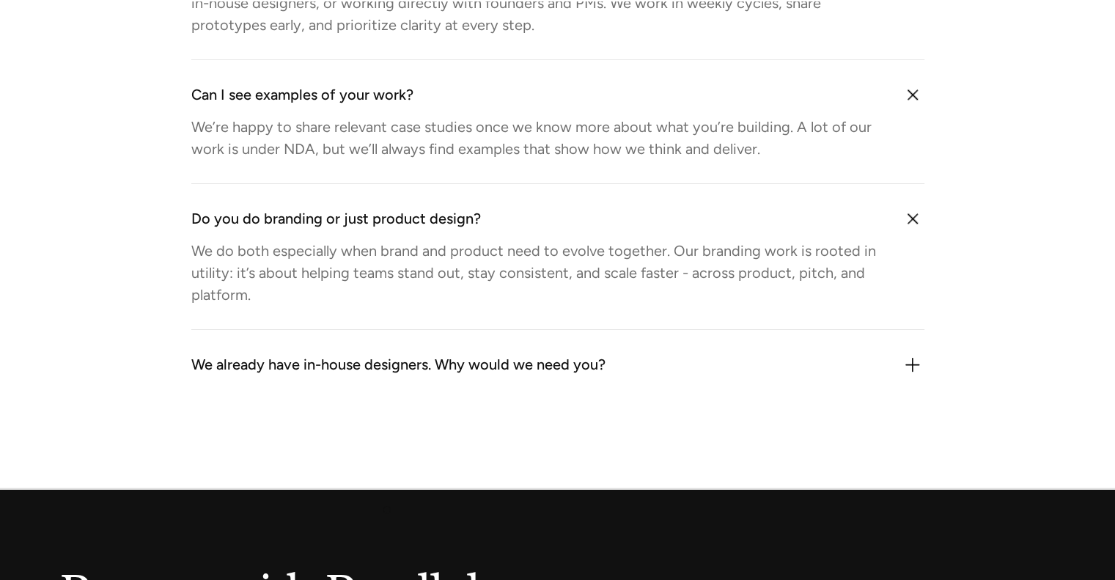
scroll to position [4909, 0]
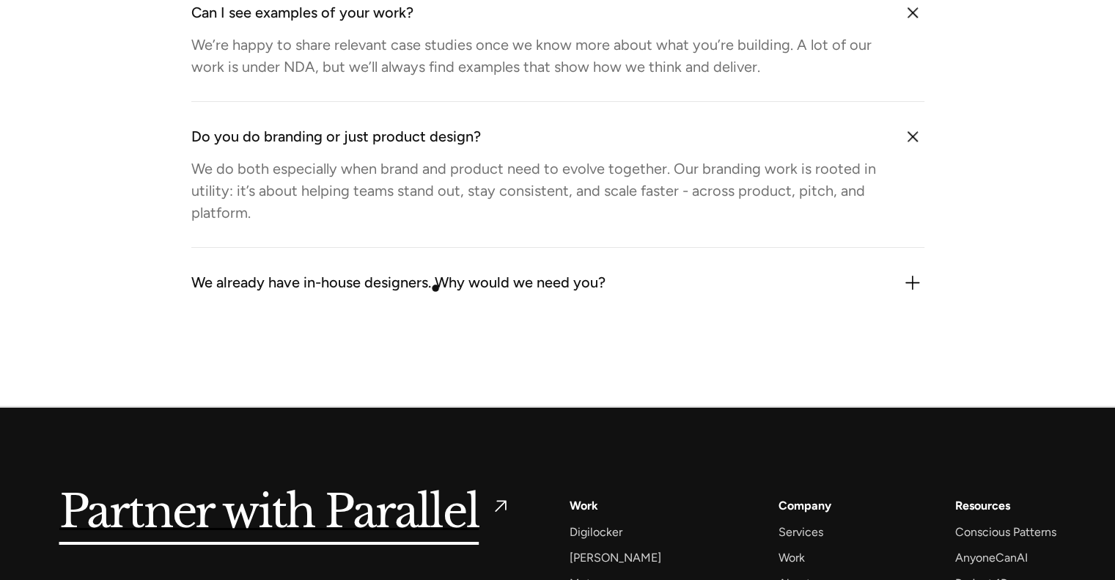
click at [437, 282] on div "We already have in-house designers. Why would we need you?" at bounding box center [398, 282] width 414 height 23
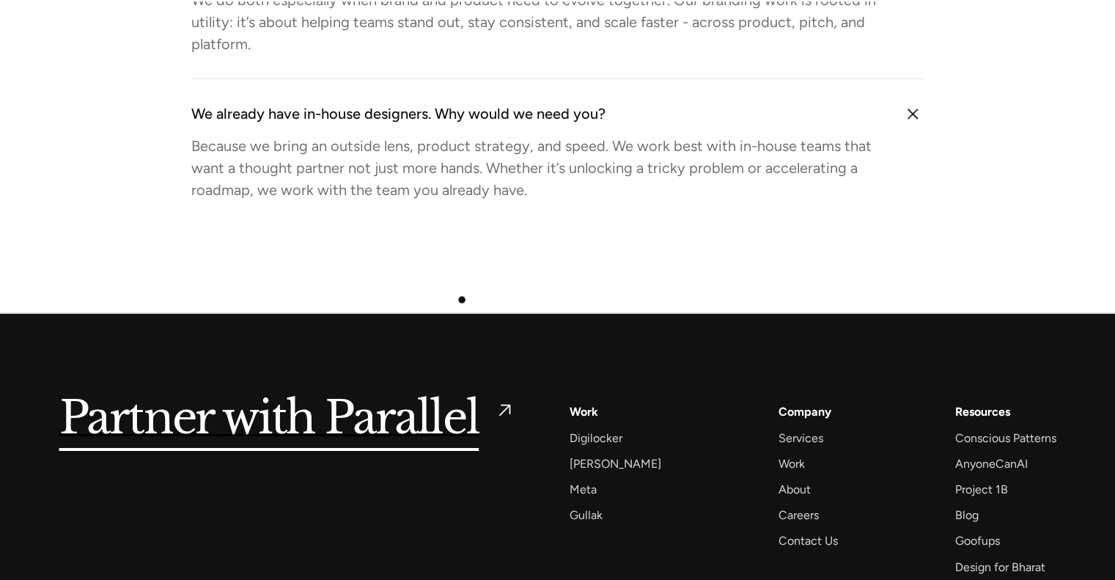
scroll to position [5202, 0]
